Goal: Information Seeking & Learning: Learn about a topic

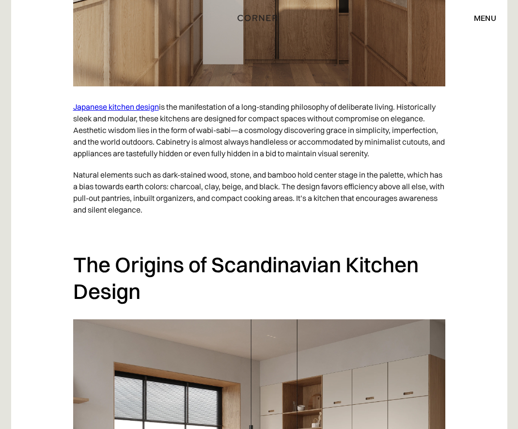
scroll to position [1067, 0]
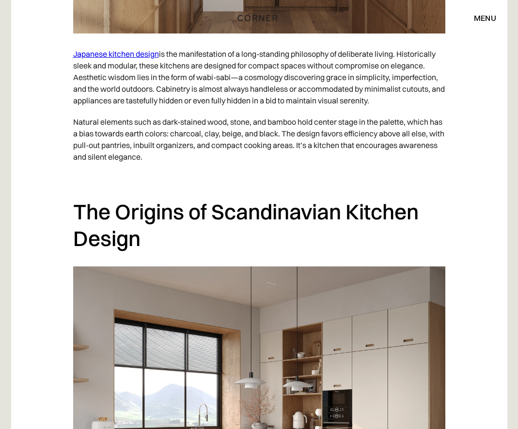
click at [126, 58] on link "Japanese kitchen design" at bounding box center [116, 54] width 86 height 10
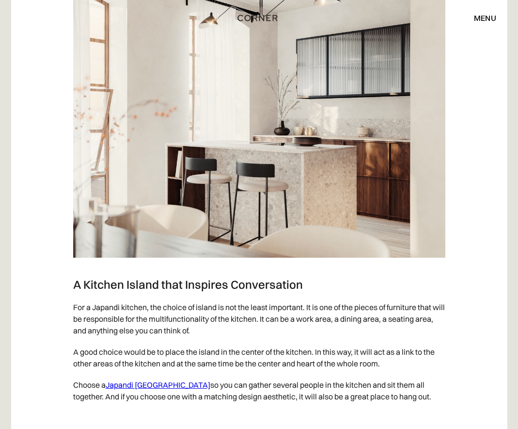
scroll to position [1780, 0]
